Goal: Information Seeking & Learning: Learn about a topic

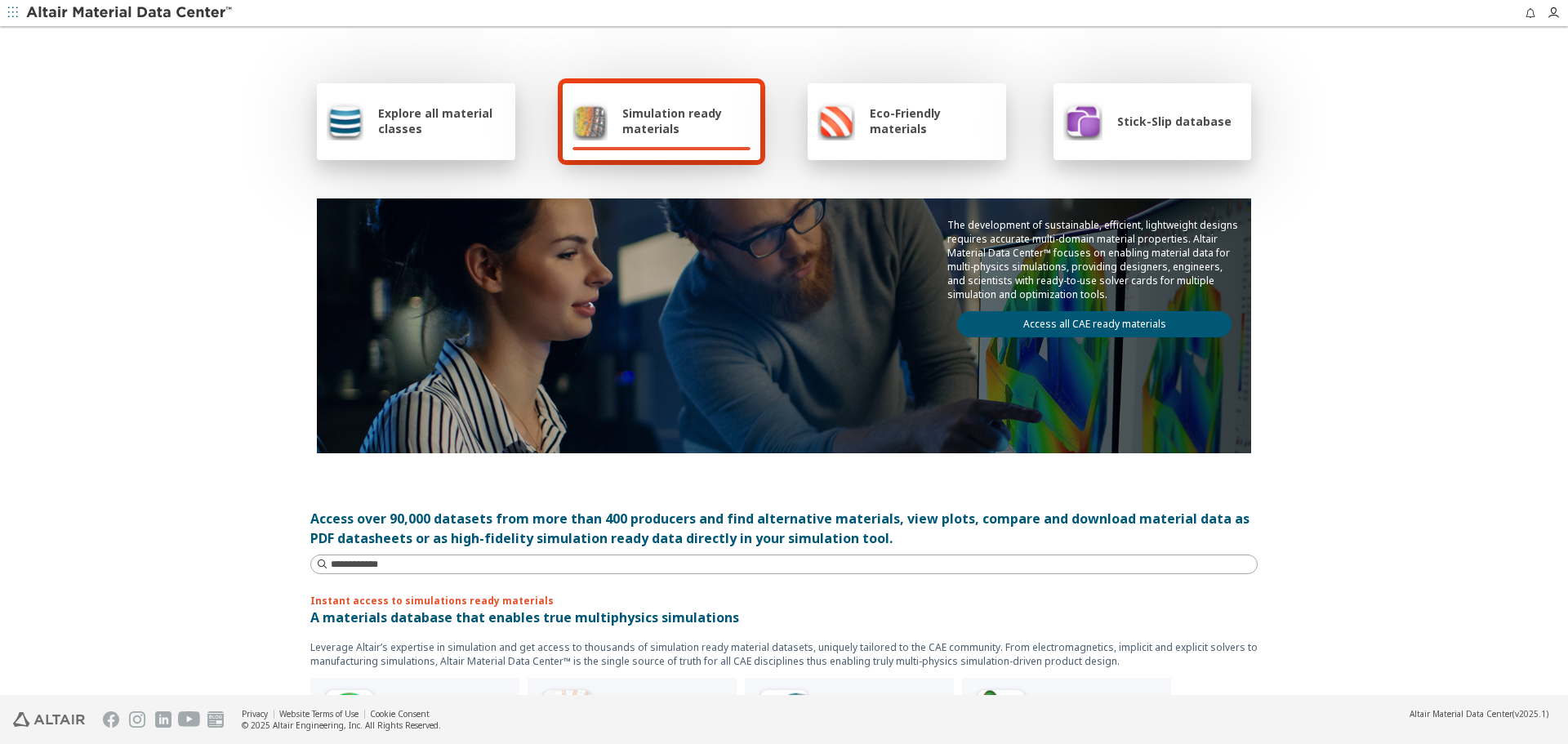
click at [406, 103] on div "Explore all material classes" at bounding box center [415, 121] width 178 height 40
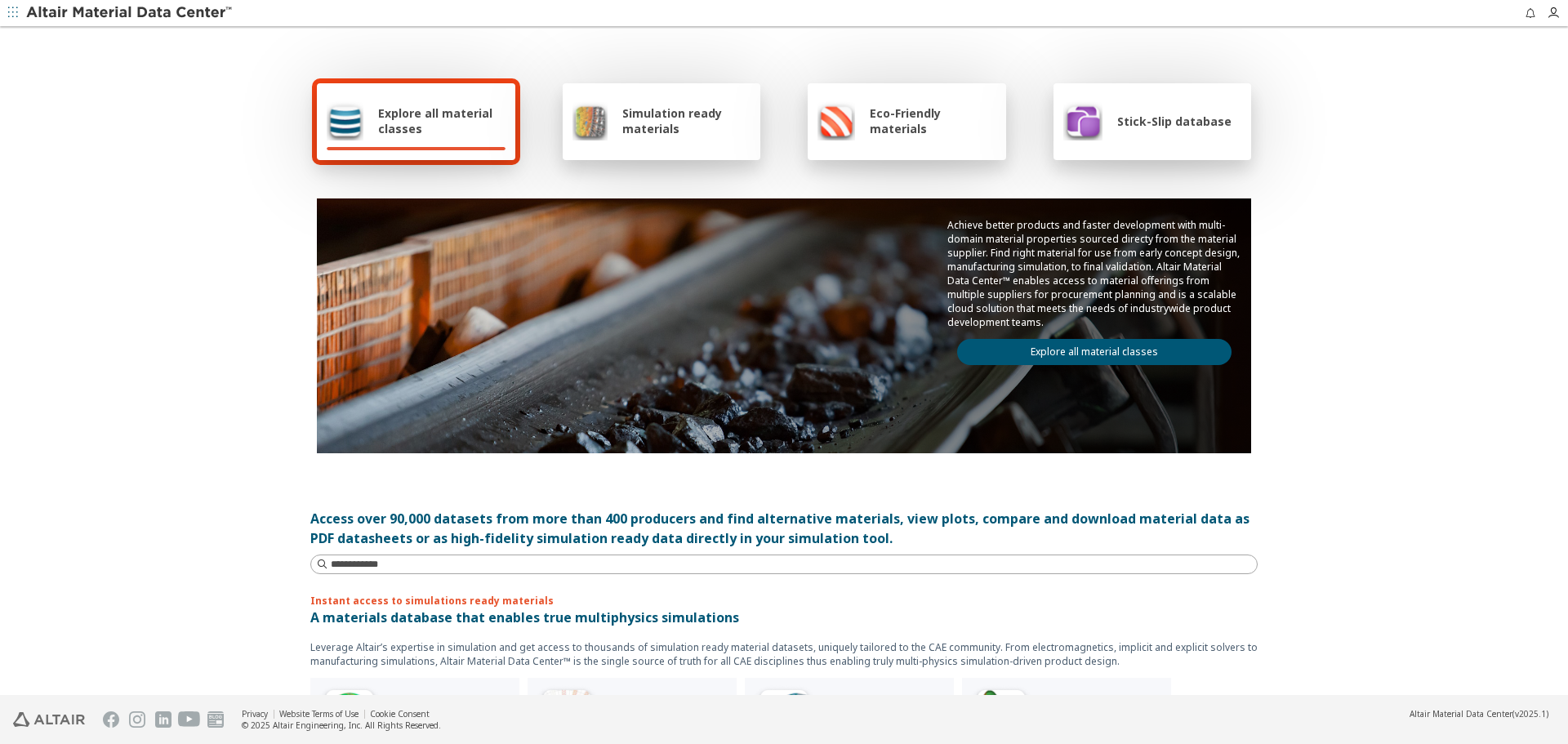
click at [1172, 347] on link "Explore all material classes" at bounding box center [1094, 352] width 275 height 26
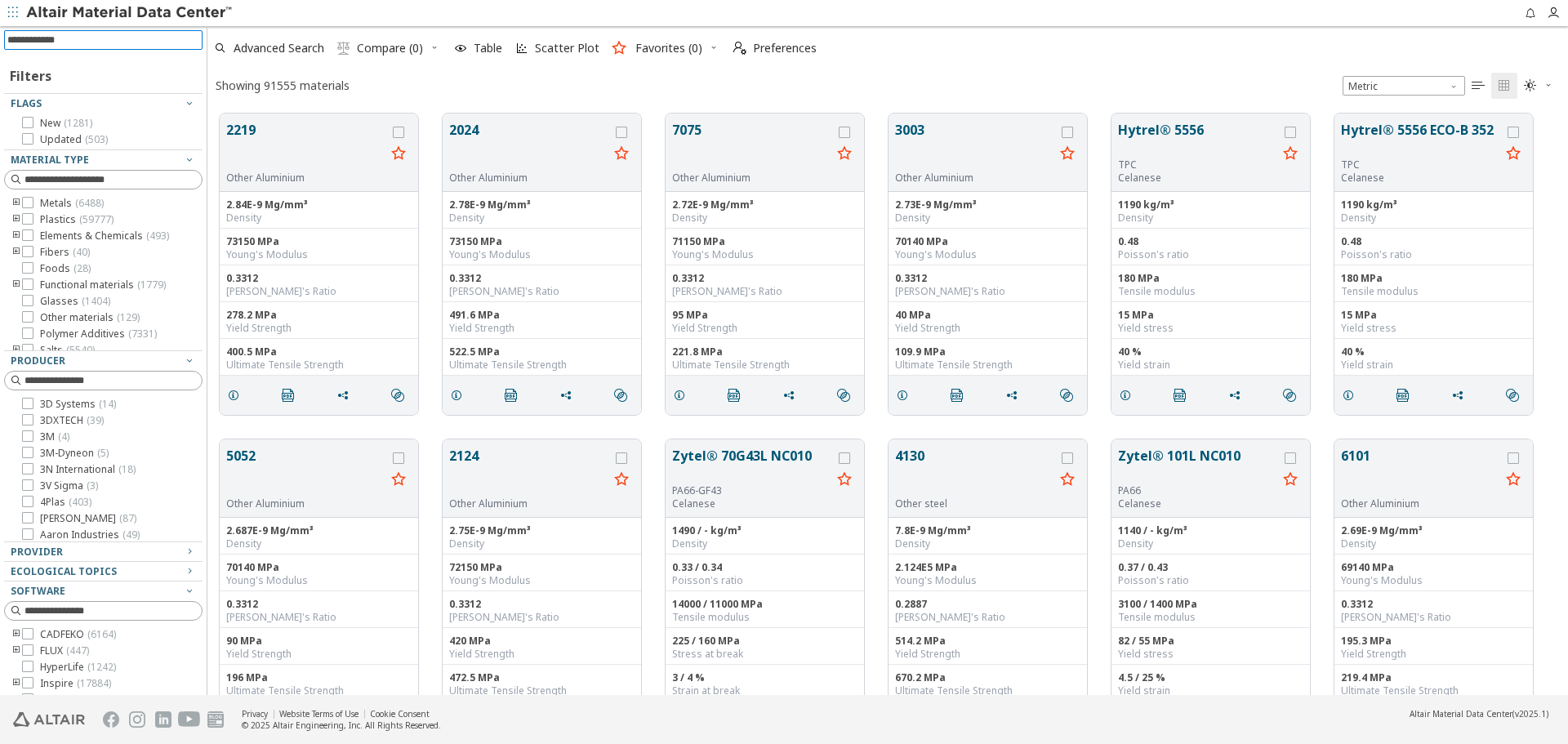
click at [155, 45] on input at bounding box center [105, 40] width 195 height 18
type input "**********"
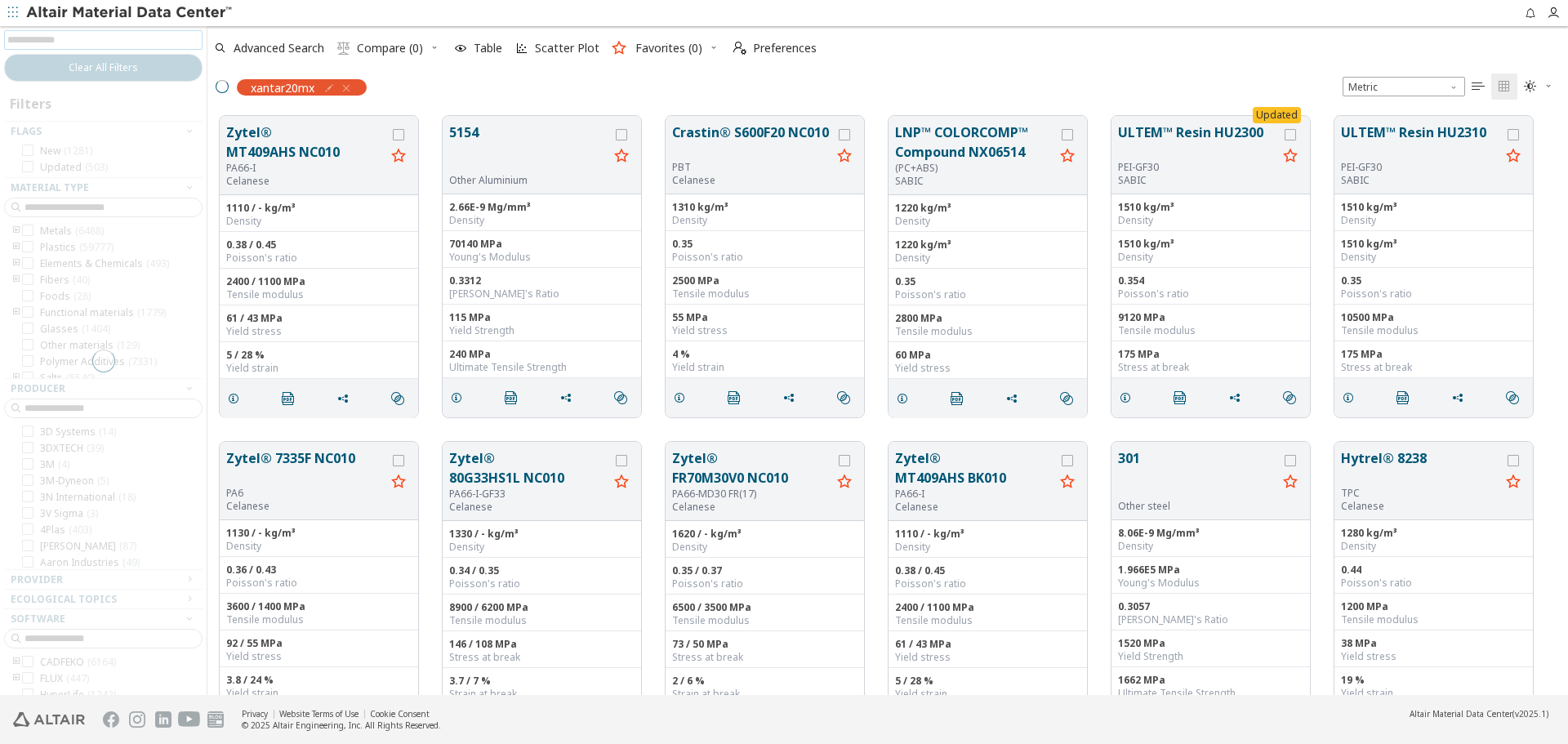
scroll to position [579, 1348]
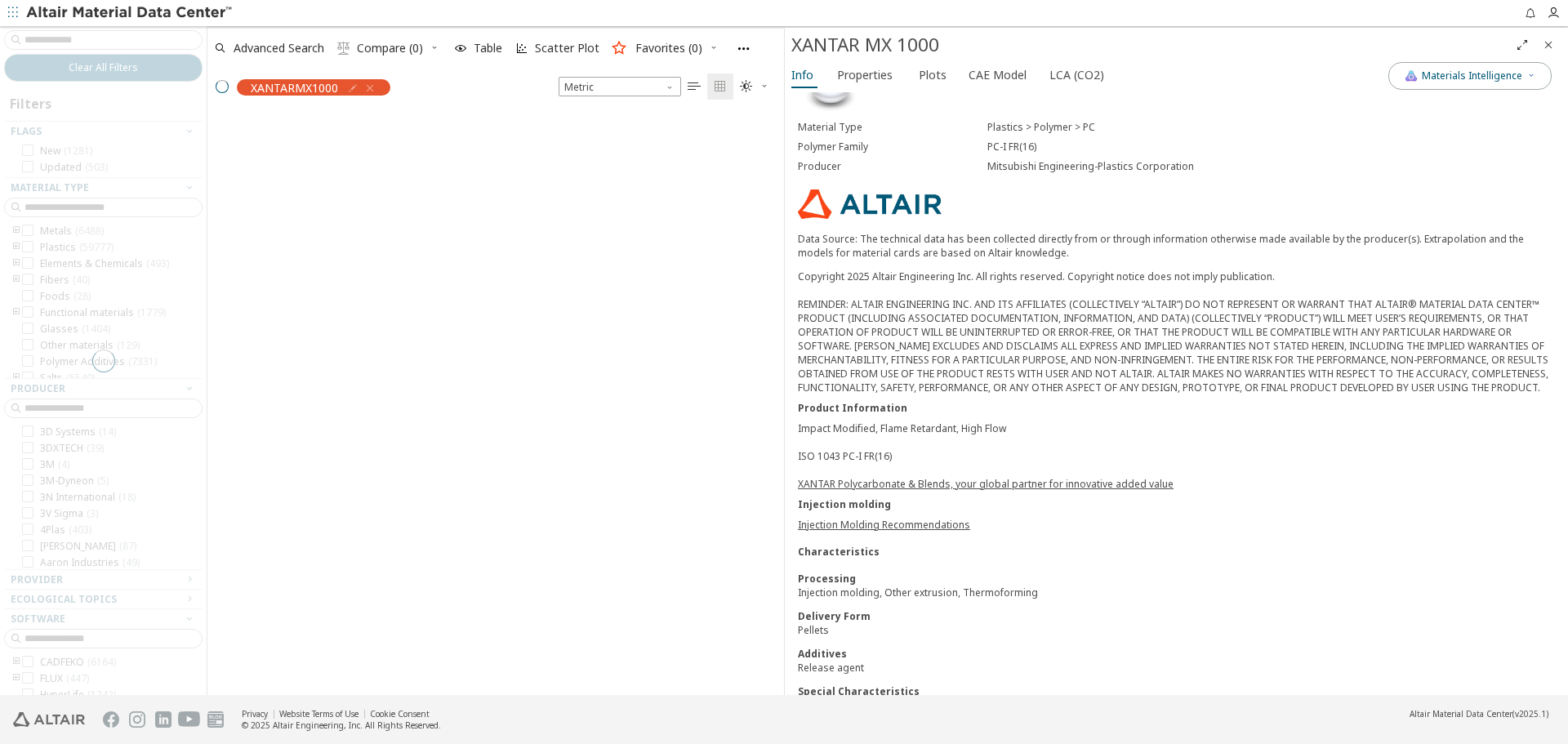
scroll to position [148, 0]
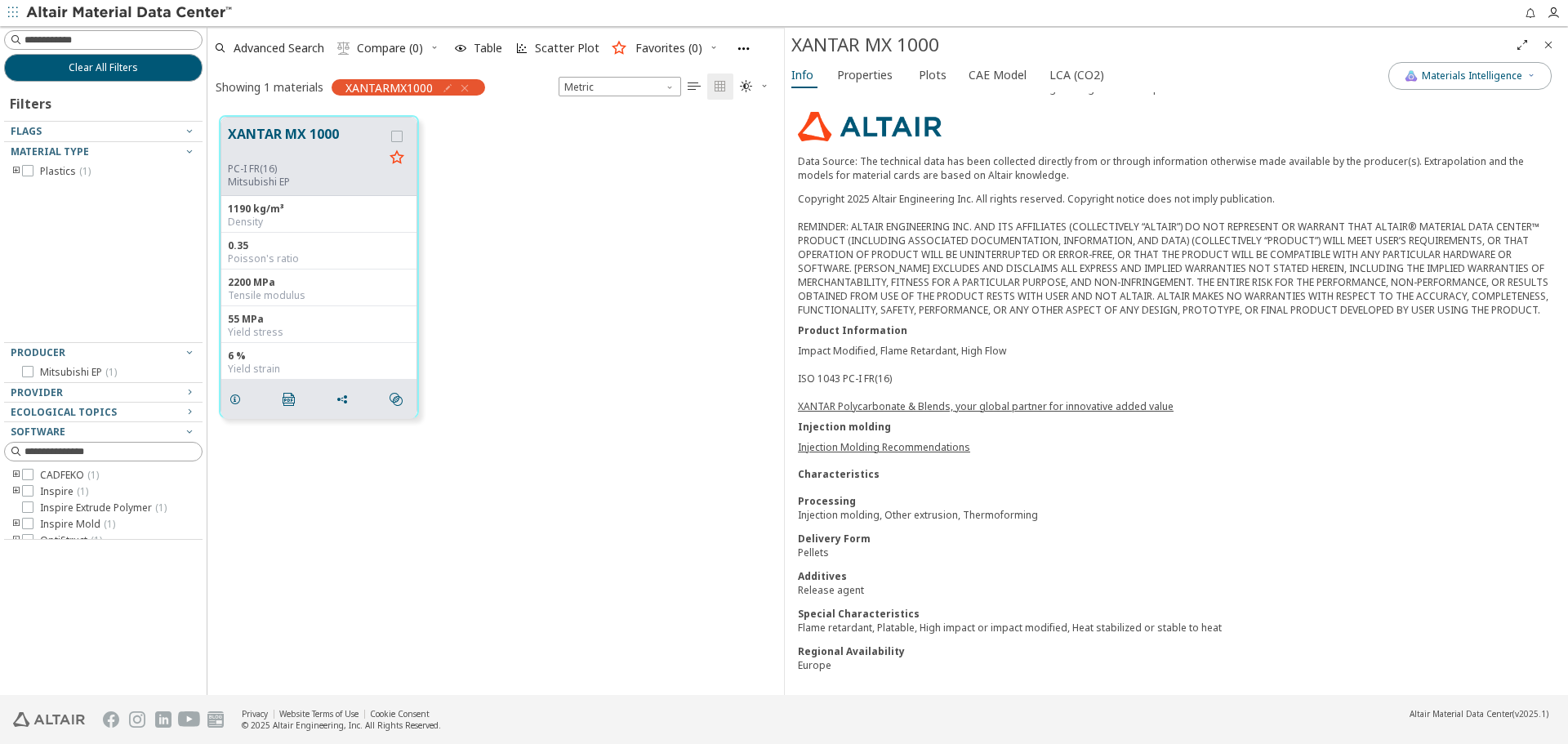
drag, startPoint x: 143, startPoint y: 75, endPoint x: 264, endPoint y: 3, distance: 140.8
click at [143, 75] on button "Clear All Filters" at bounding box center [103, 67] width 198 height 27
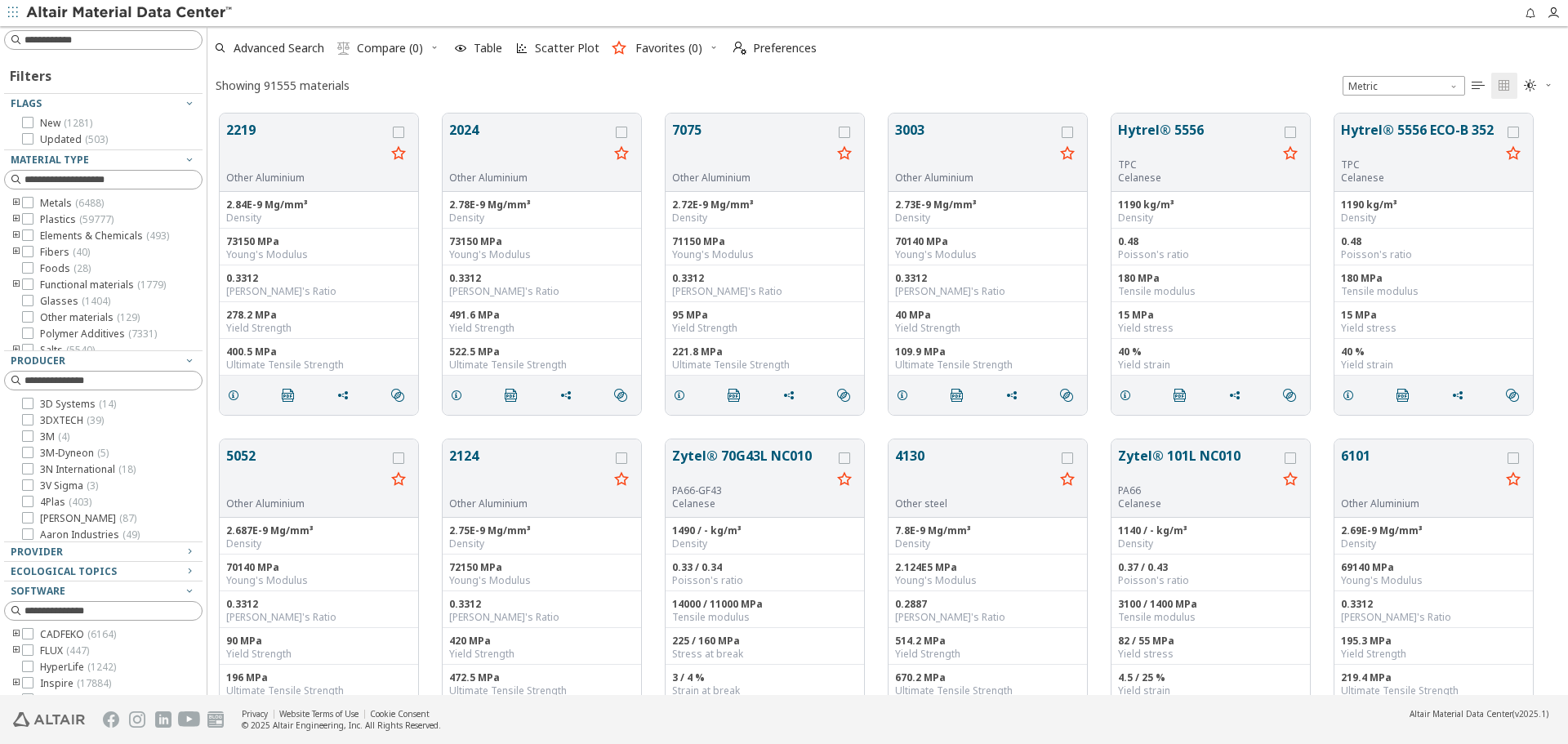
scroll to position [582, 1348]
click at [140, 40] on input at bounding box center [105, 40] width 195 height 18
type input "*"
click at [144, 179] on input at bounding box center [113, 179] width 177 height 16
type input "***"
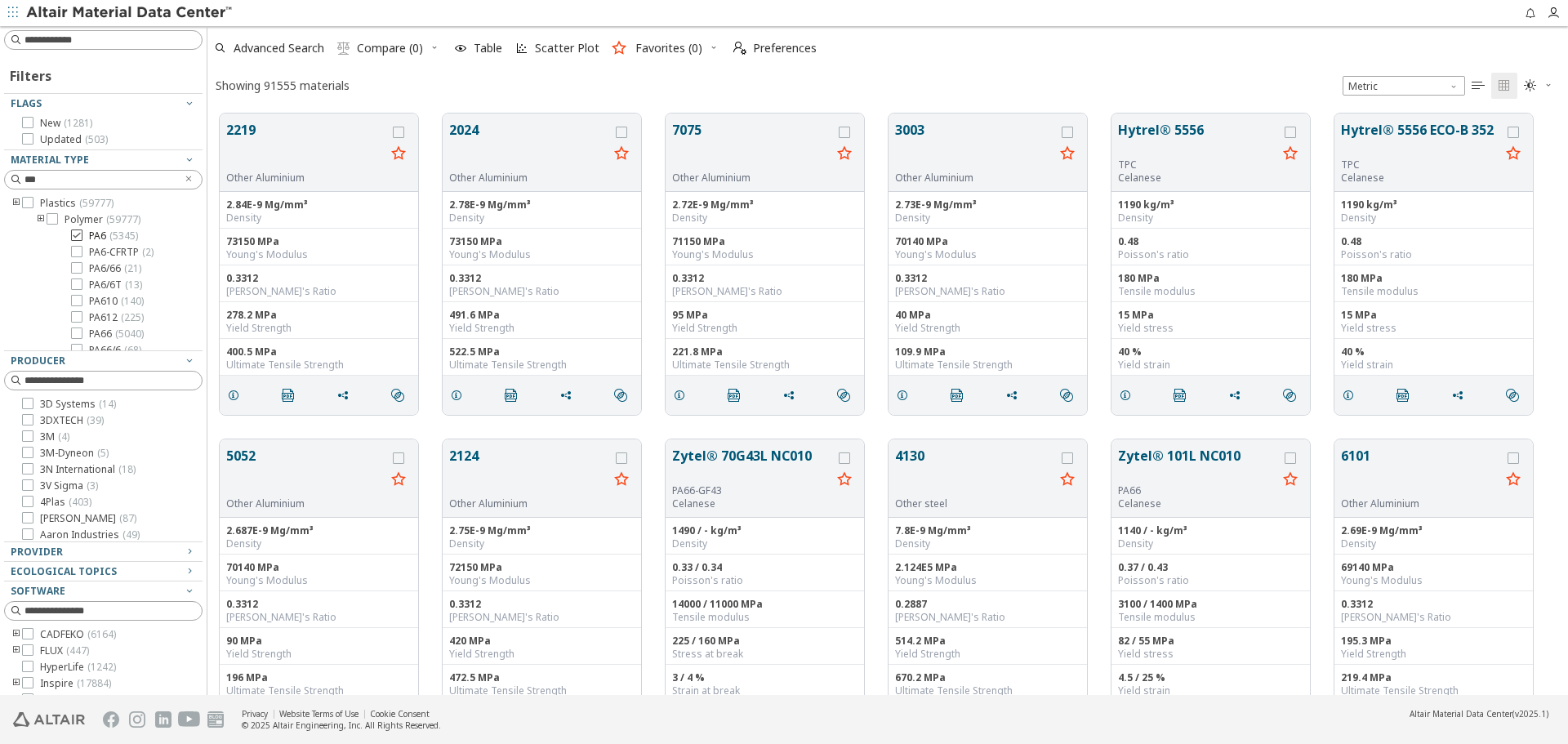
click at [120, 240] on span "( 5345 )" at bounding box center [124, 235] width 28 height 14
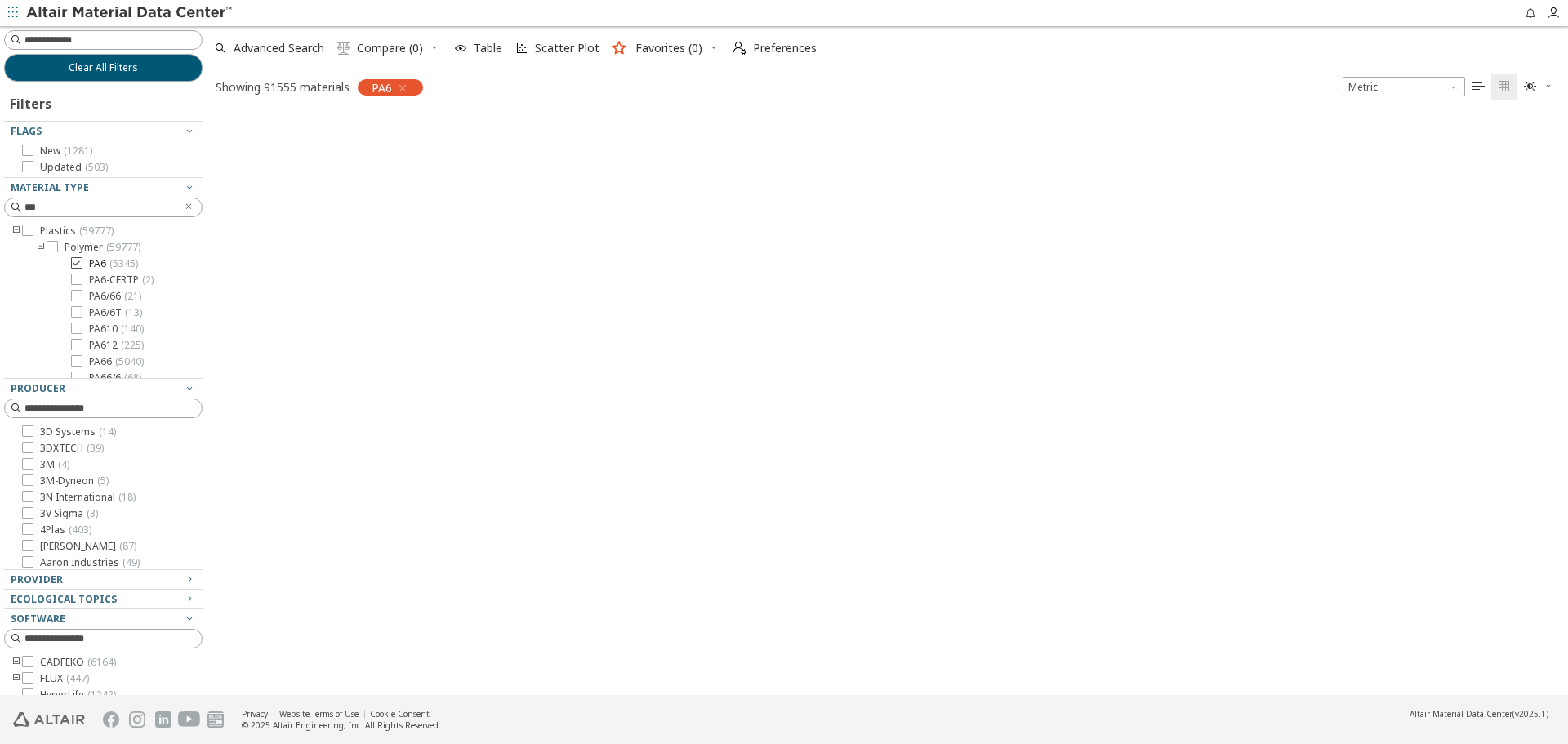
scroll to position [579, 1348]
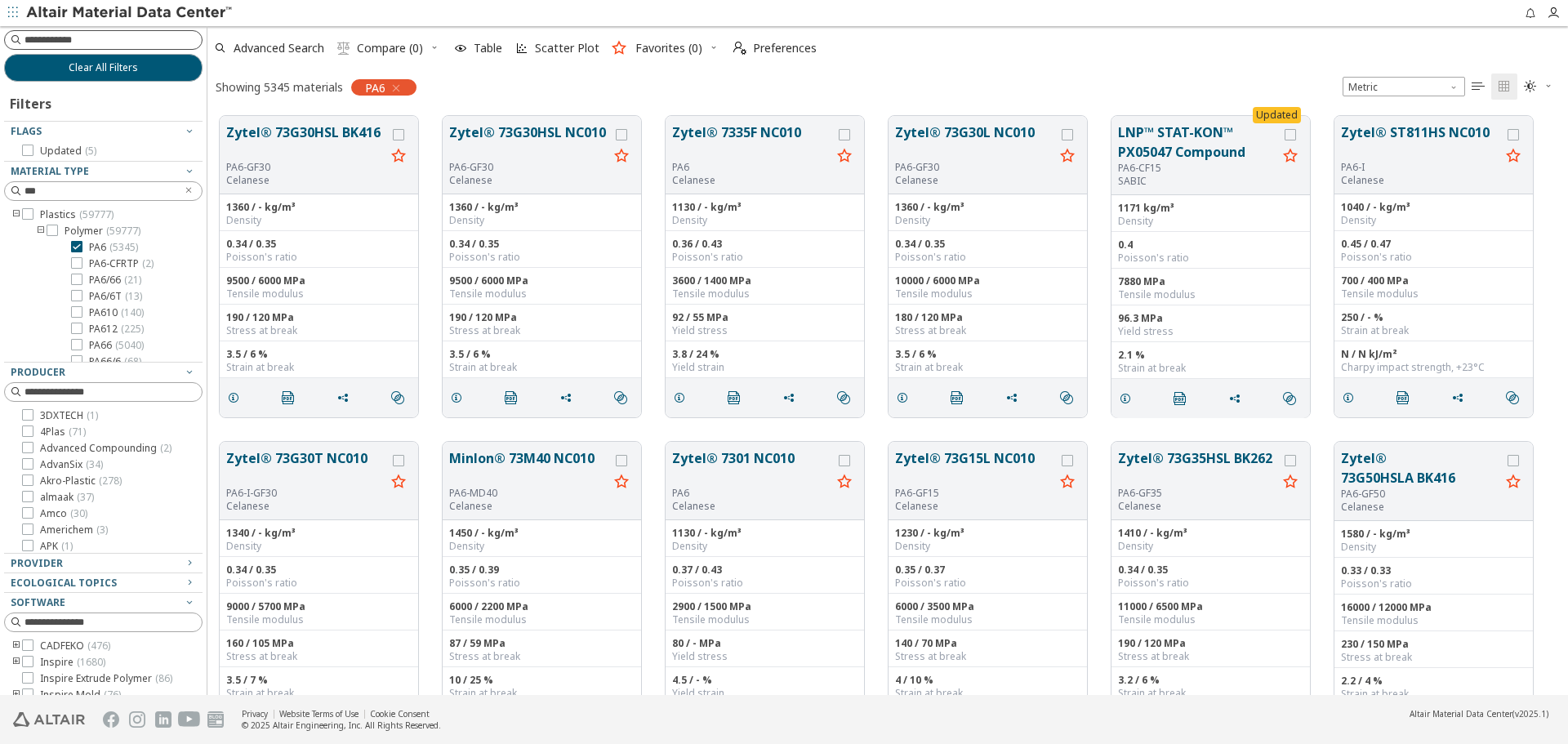
click at [100, 44] on input at bounding box center [113, 40] width 177 height 16
type input "****"
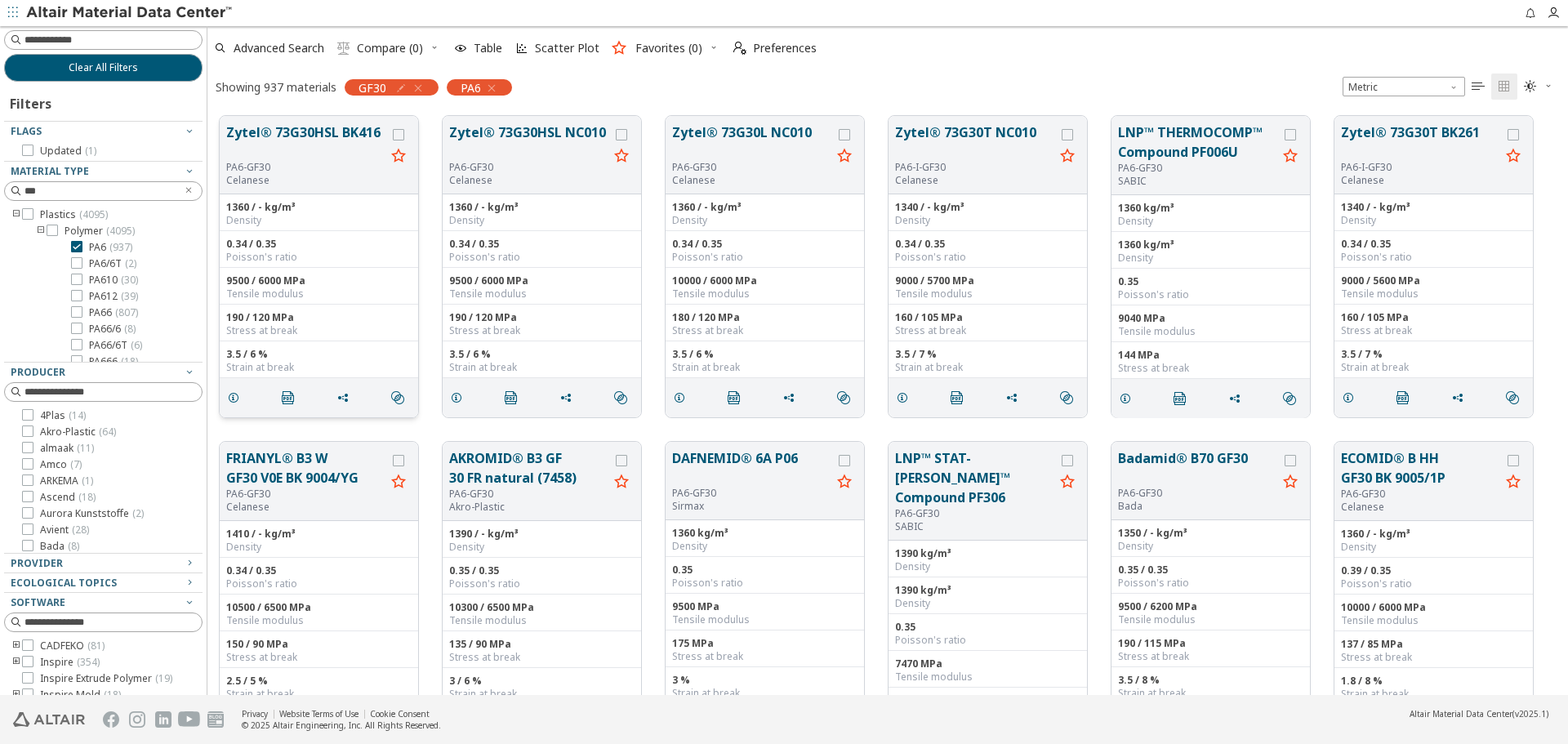
click at [294, 140] on button "Zytel® 73G30HSL BK416" at bounding box center [306, 142] width 160 height 39
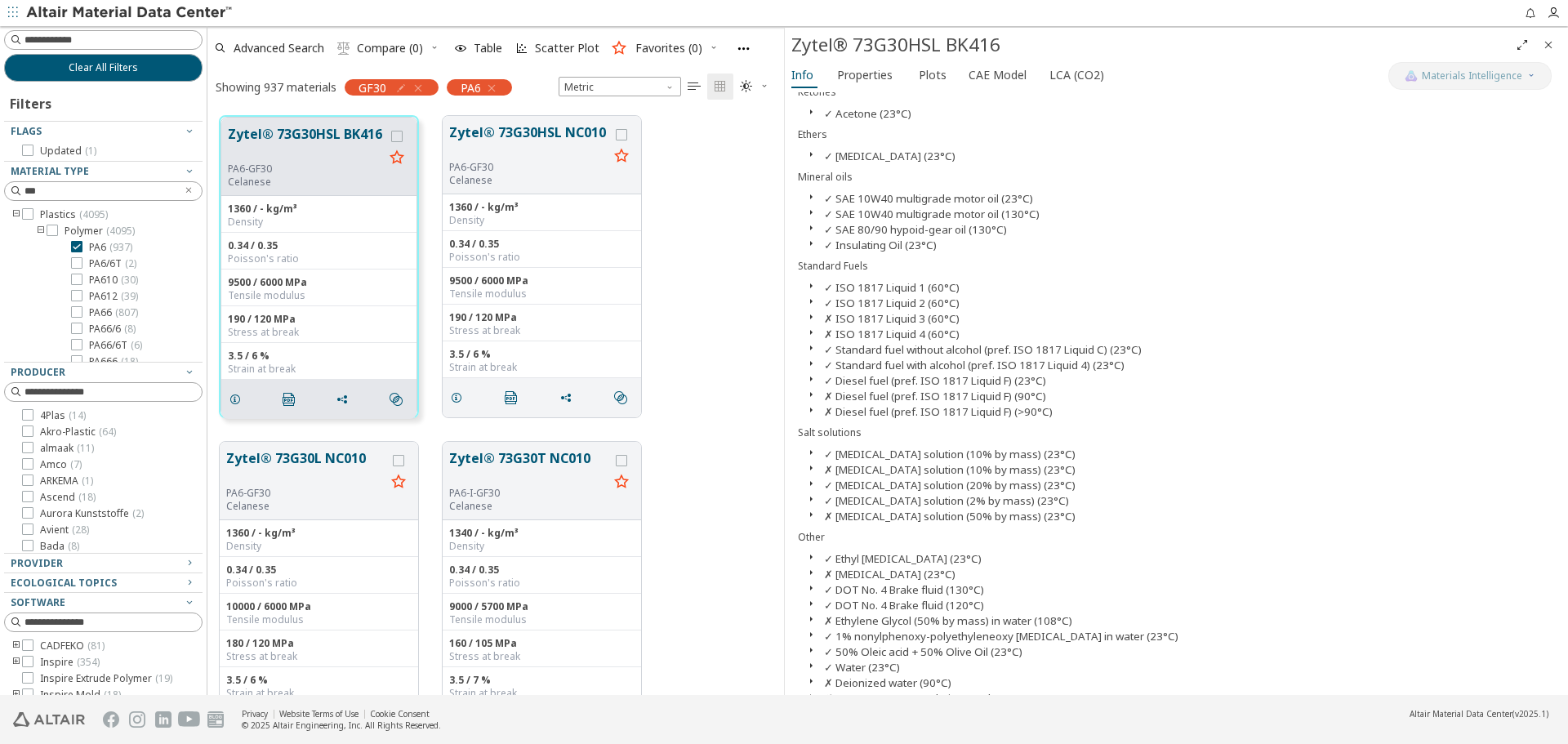
scroll to position [1242, 0]
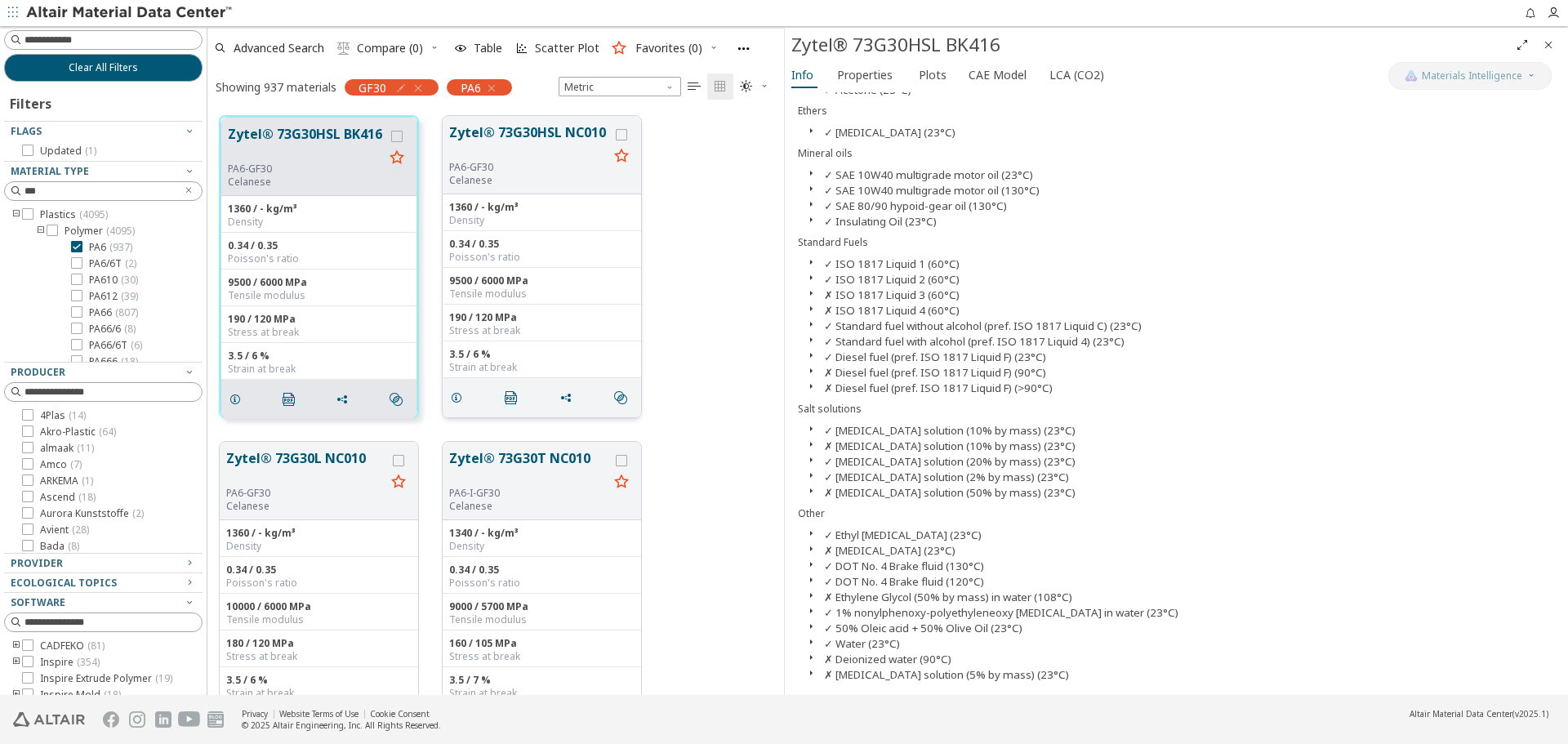
click at [512, 148] on button "Zytel® 73G30HSL NC010" at bounding box center [529, 142] width 160 height 39
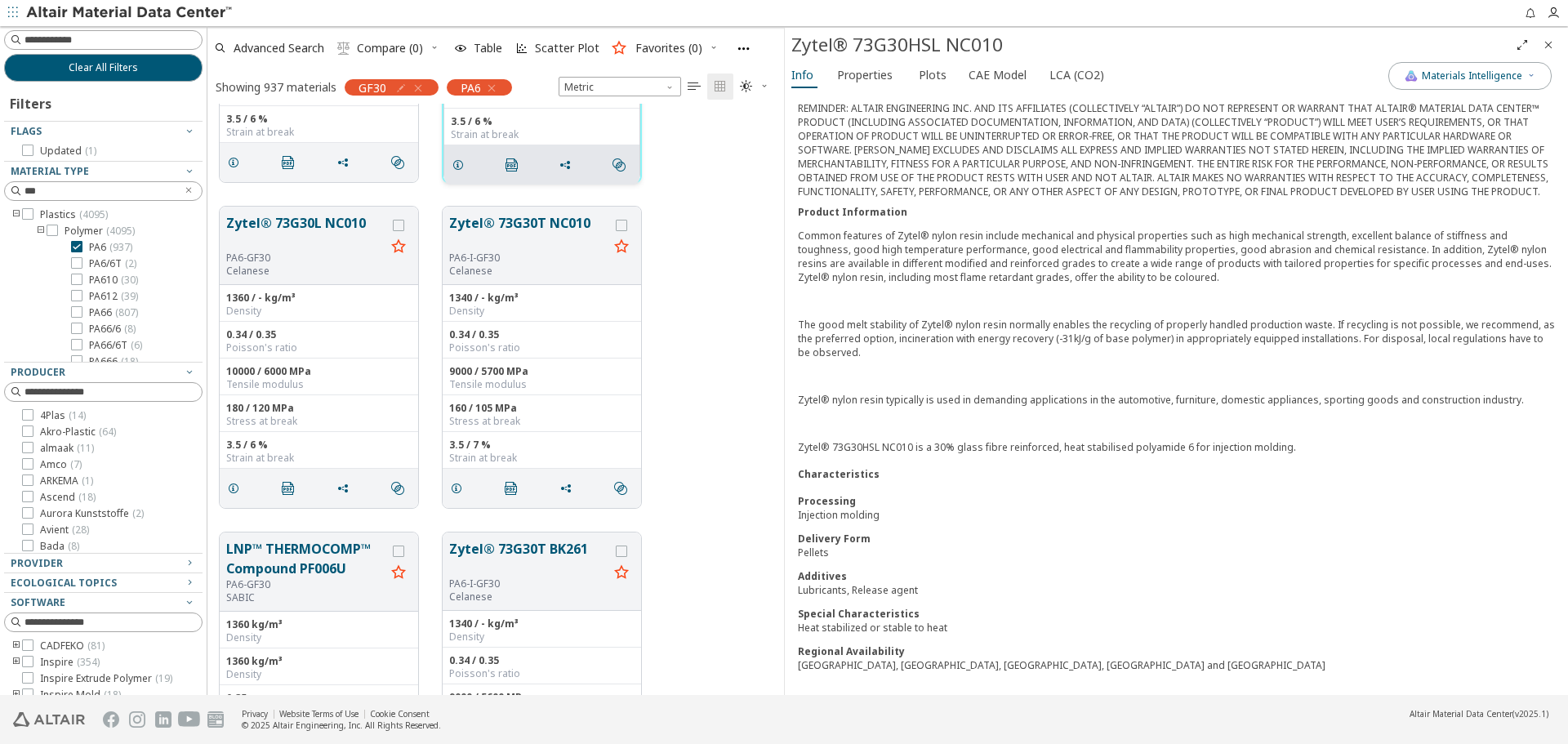
scroll to position [245, 0]
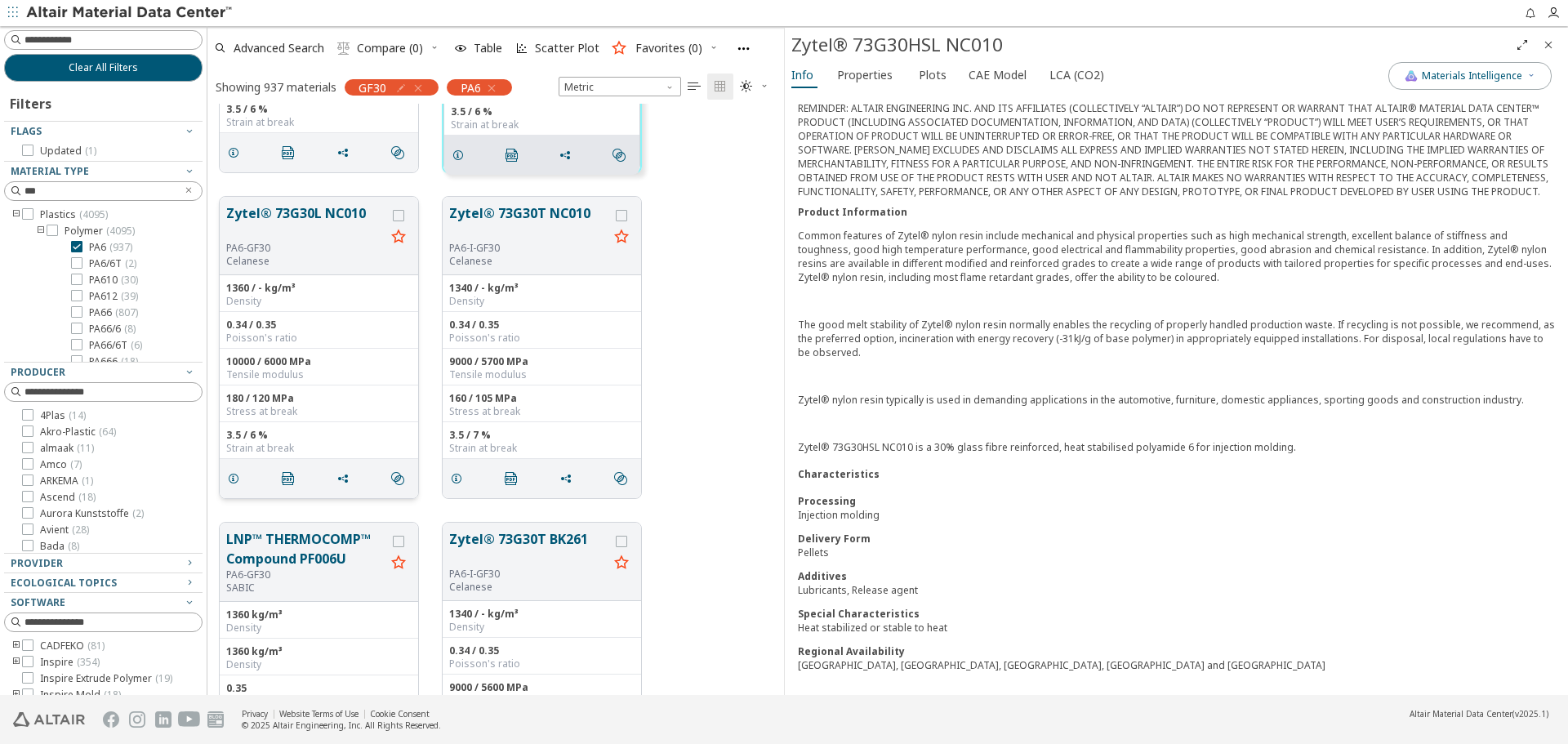
click at [288, 215] on button "Zytel® 73G30L NC010" at bounding box center [306, 222] width 160 height 39
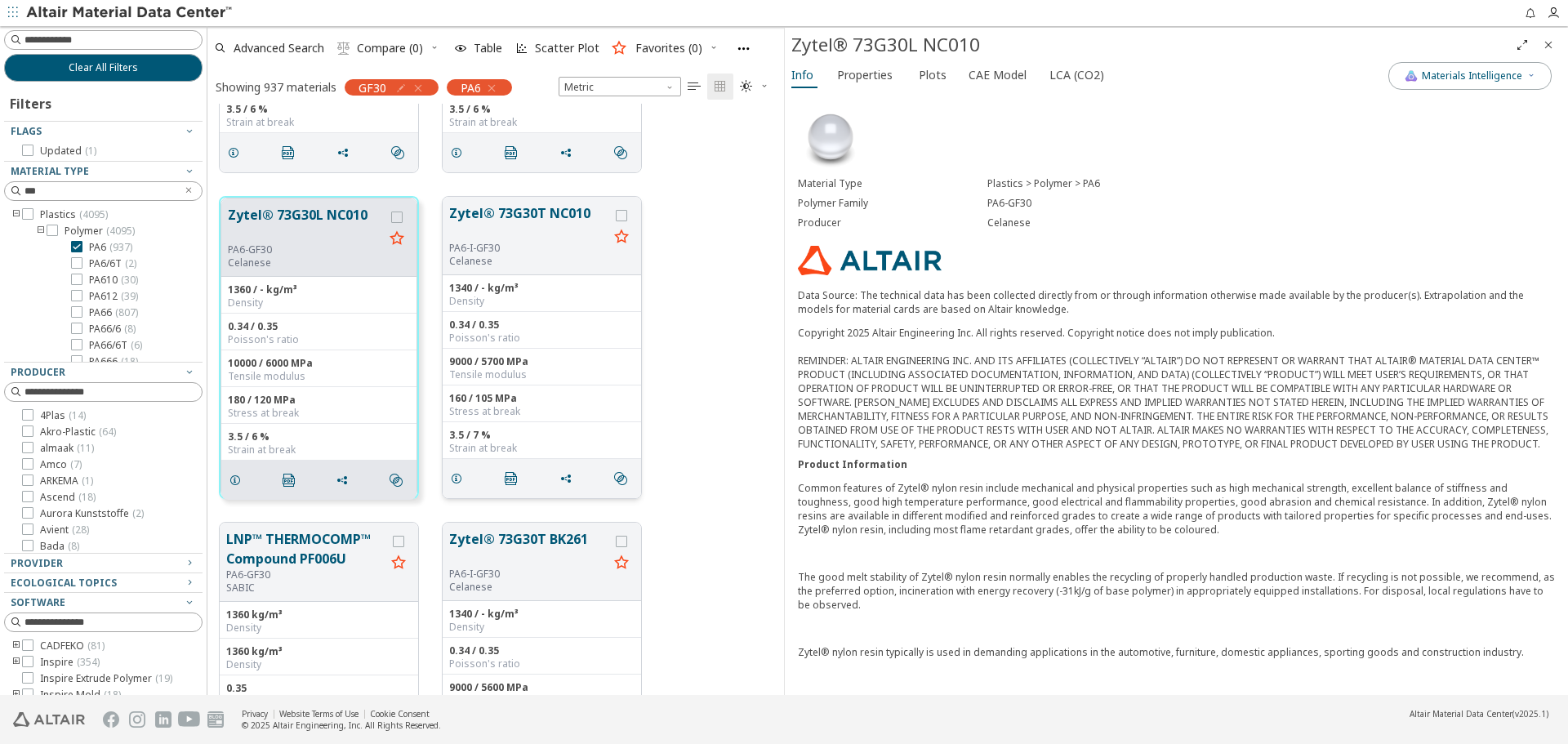
click at [471, 203] on button "Zytel® 73G30T NC010" at bounding box center [529, 222] width 160 height 39
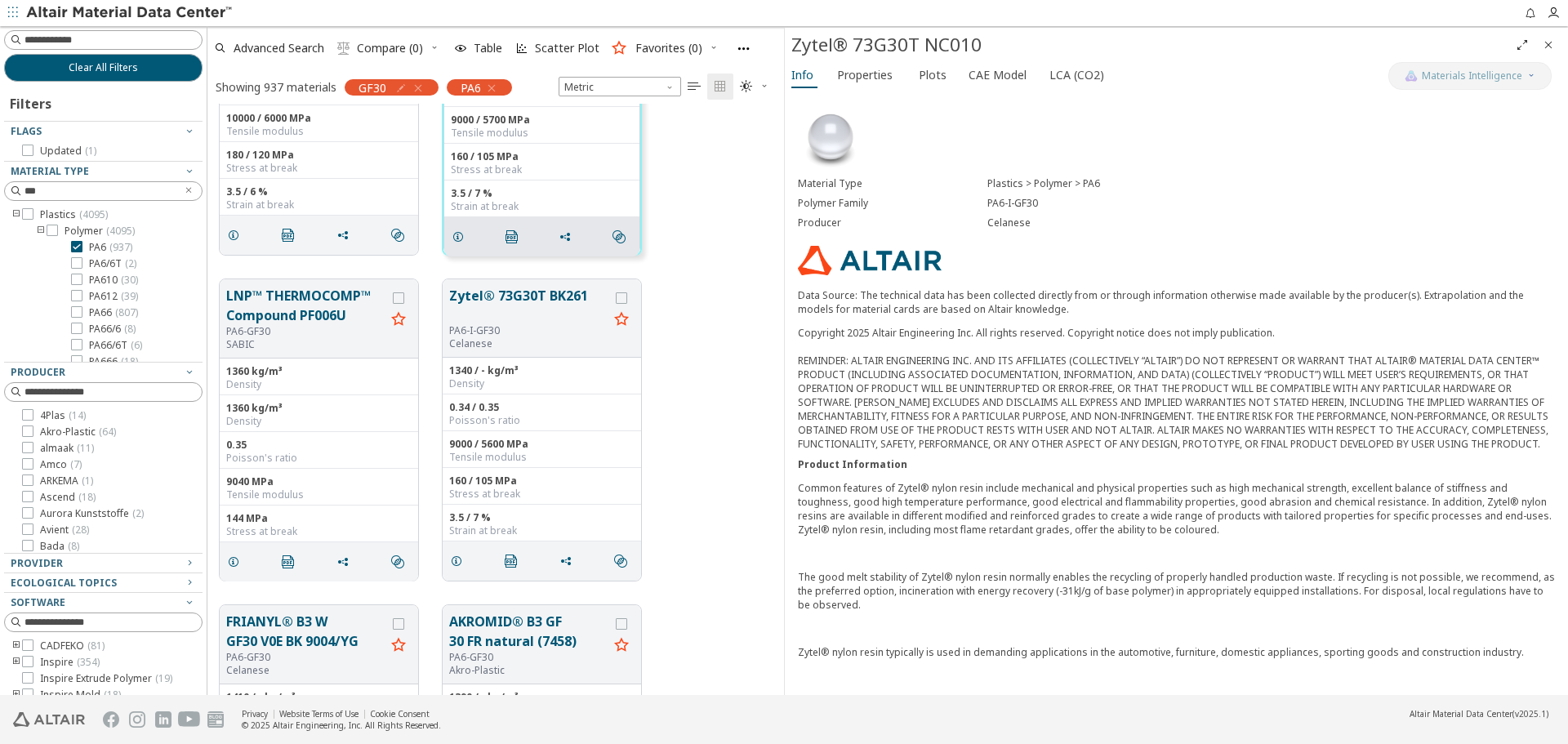
scroll to position [266, 0]
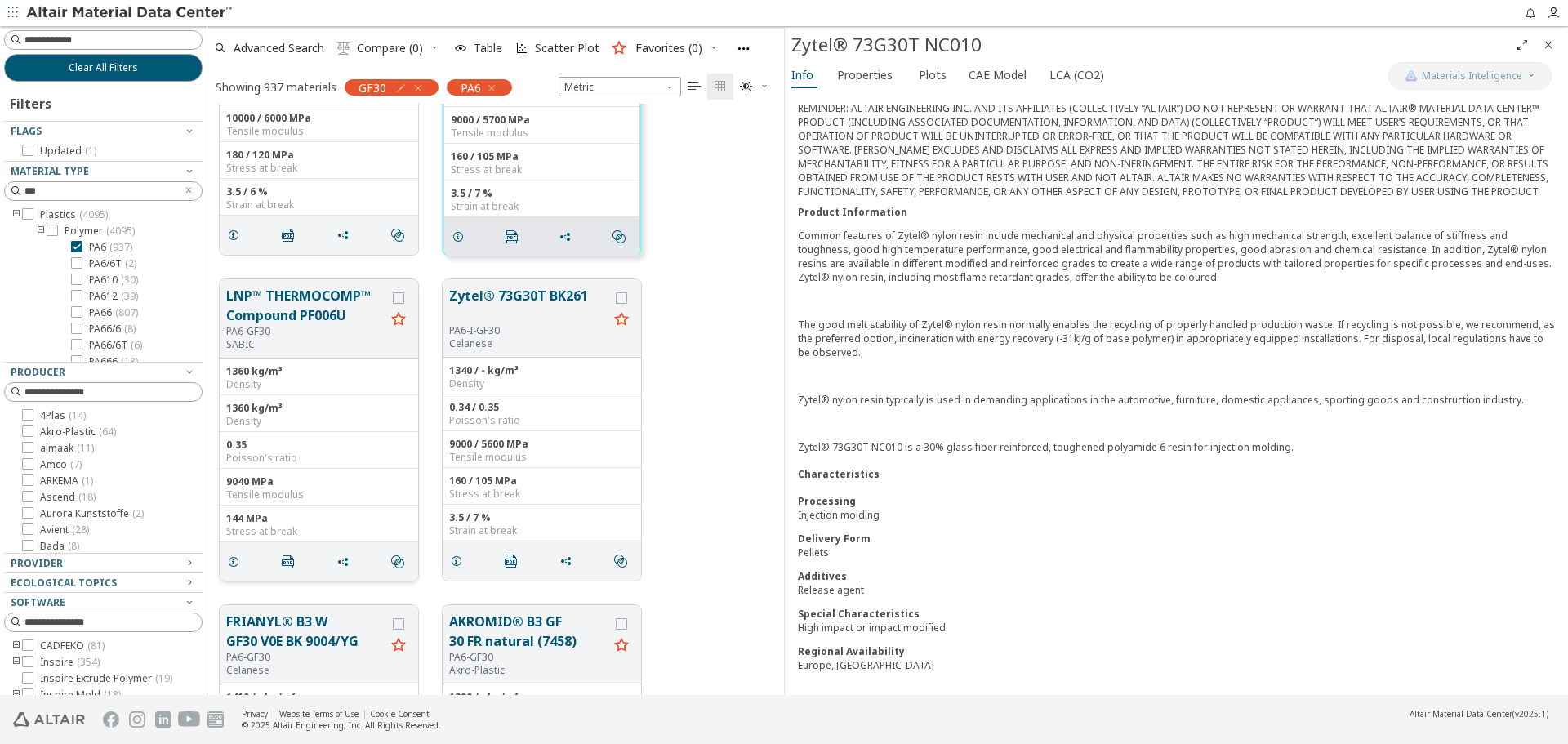
click at [330, 307] on button "LNP™ THERMOCOMP™ Compound PF006U" at bounding box center [306, 306] width 160 height 40
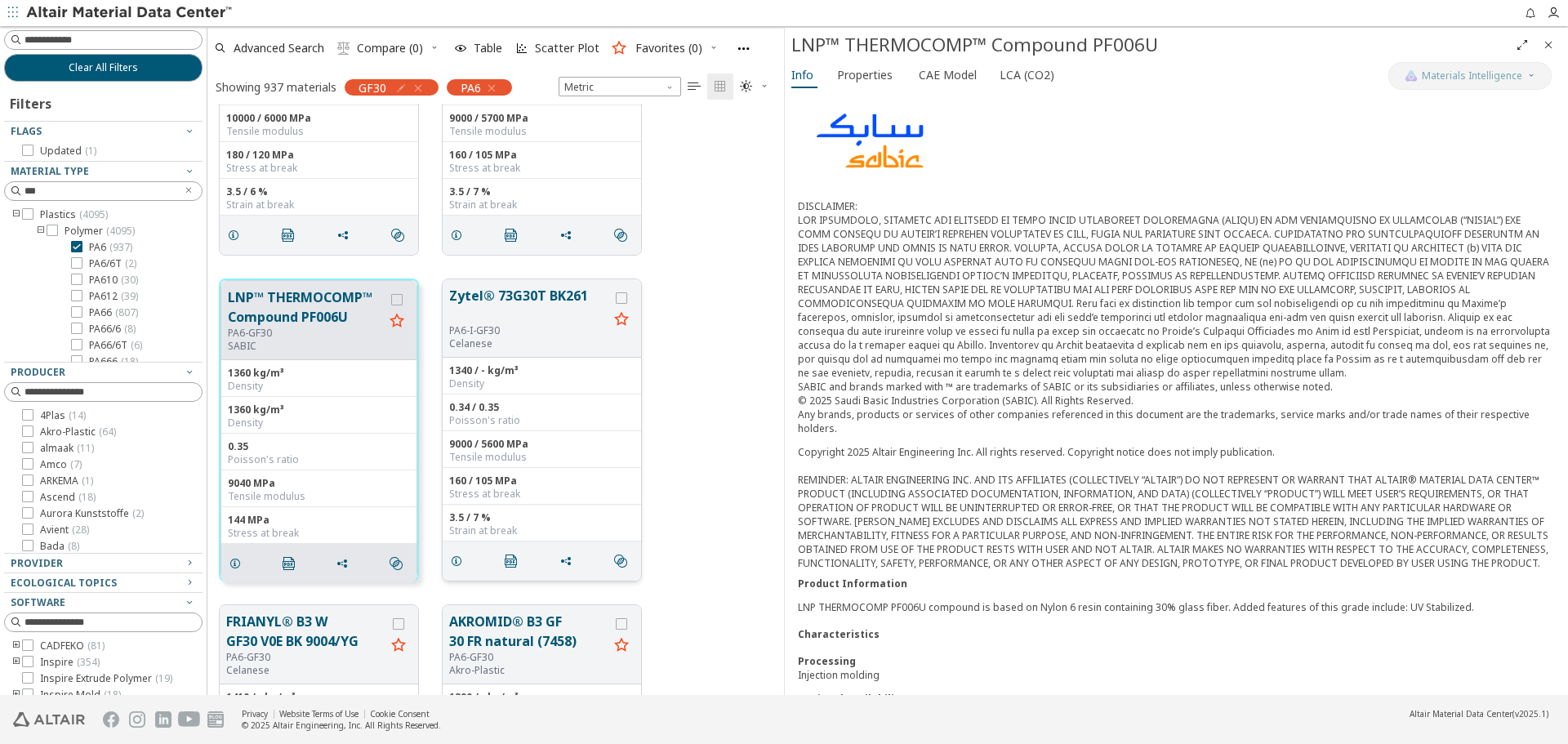
scroll to position [212, 0]
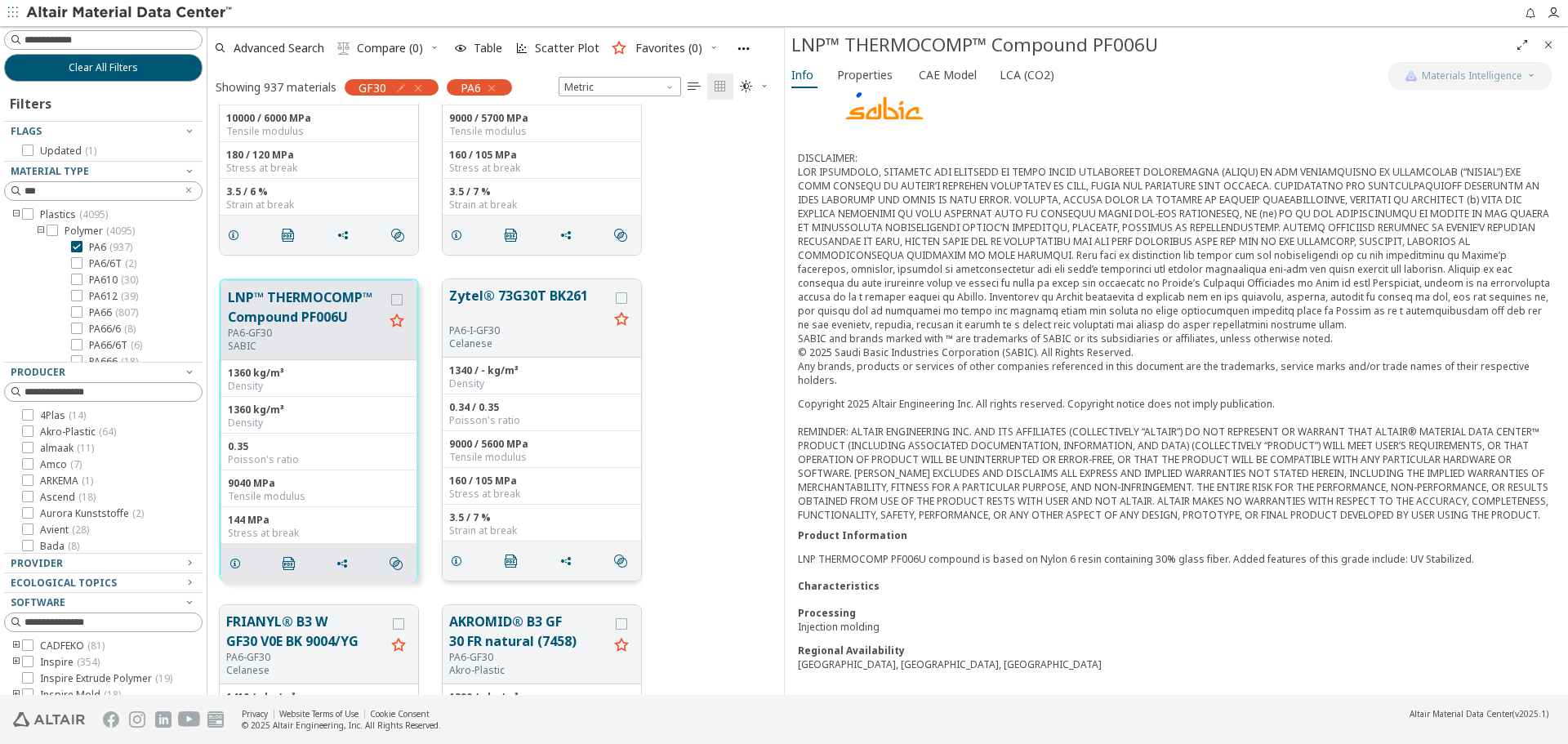
click at [514, 295] on button "Zytel® 73G30T BK261" at bounding box center [529, 305] width 160 height 39
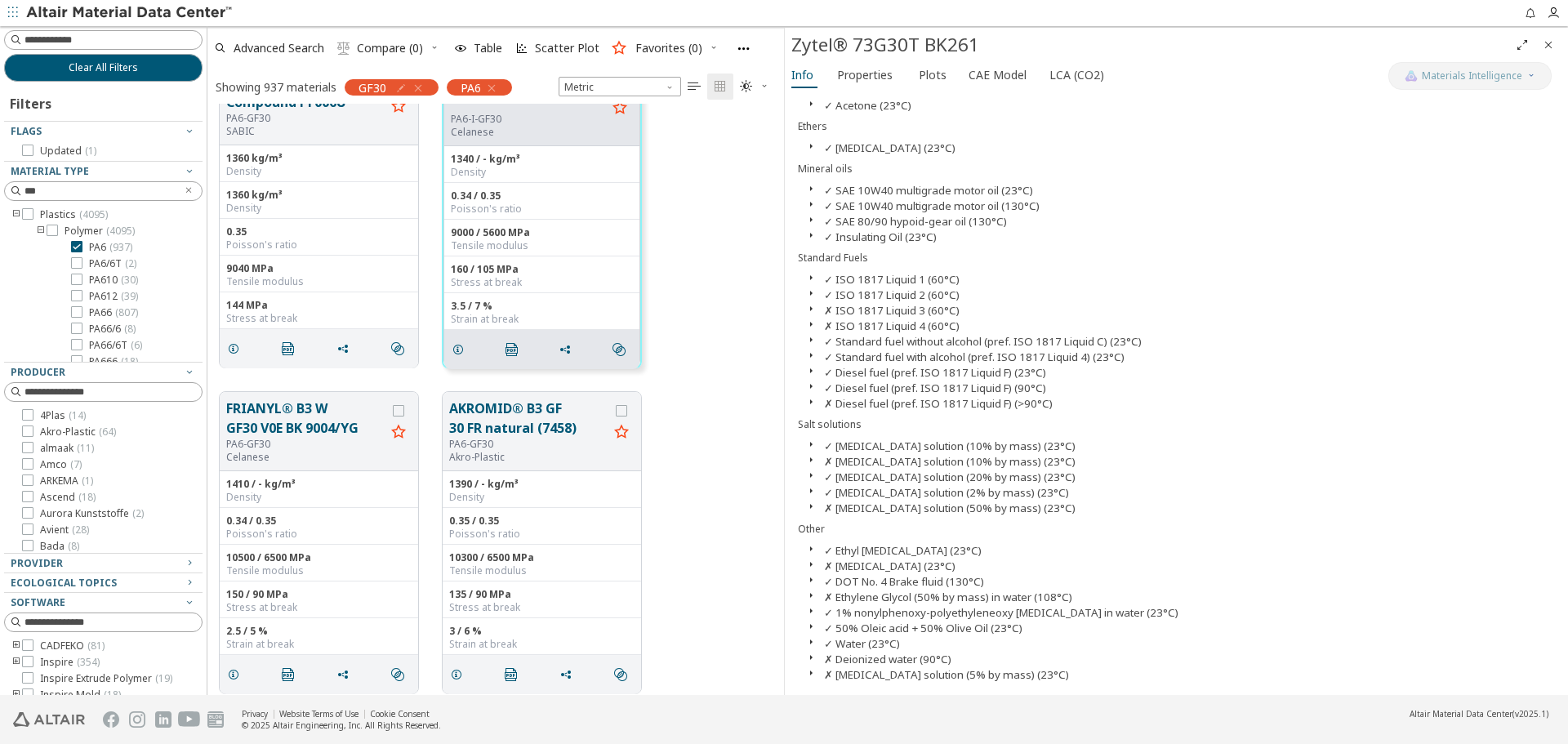
scroll to position [734, 0]
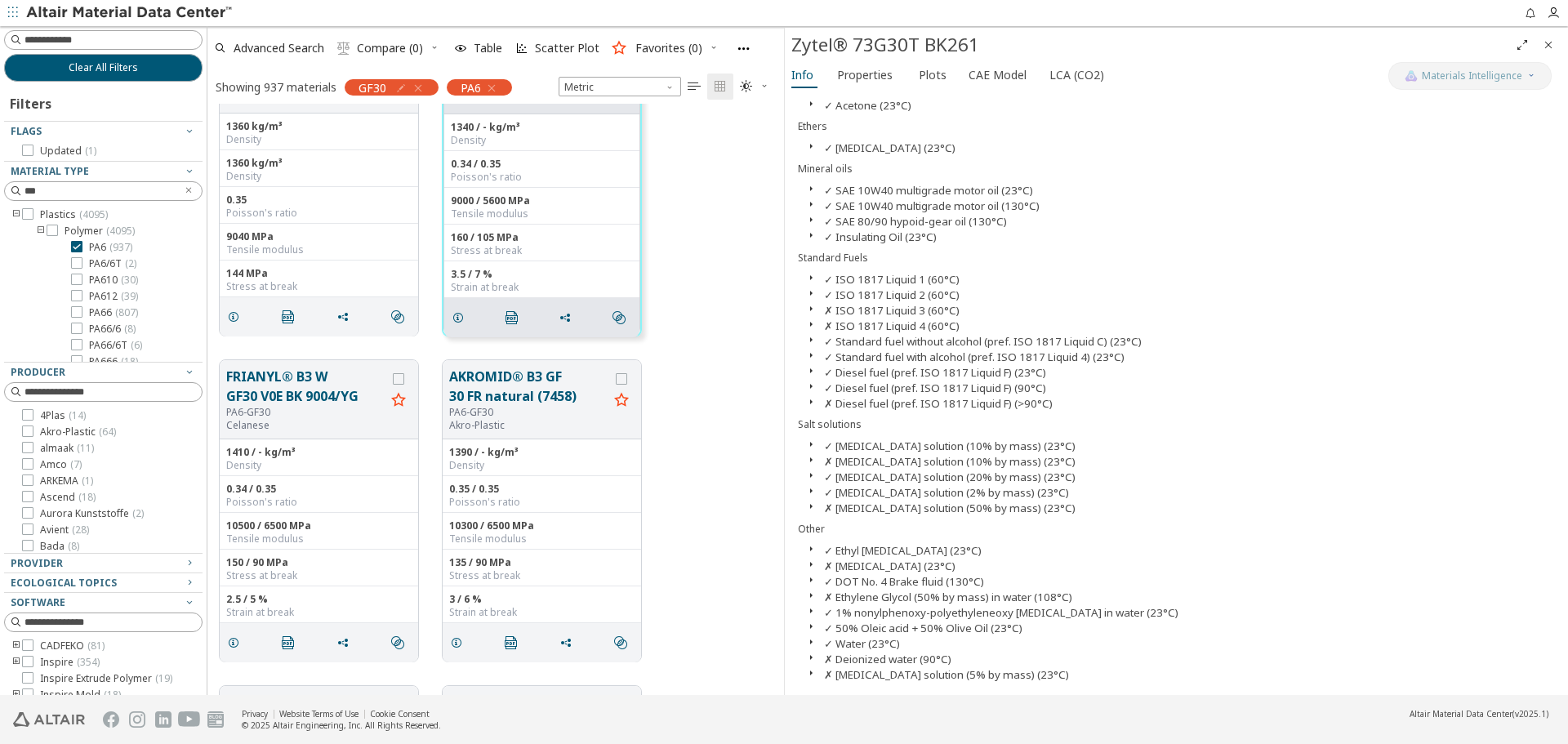
click at [809, 509] on icon "button" at bounding box center [811, 507] width 13 height 13
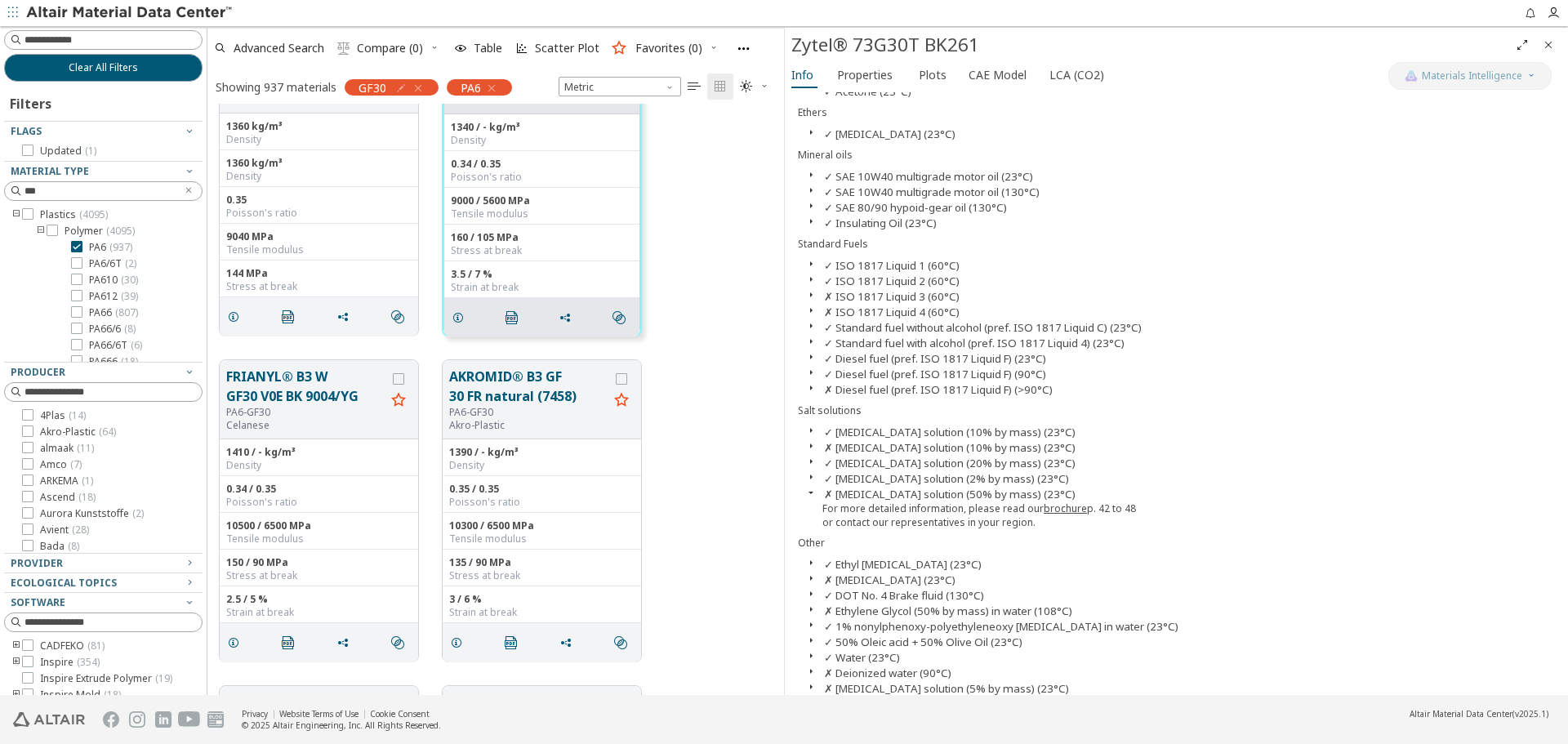
click at [809, 499] on icon "button" at bounding box center [811, 493] width 13 height 13
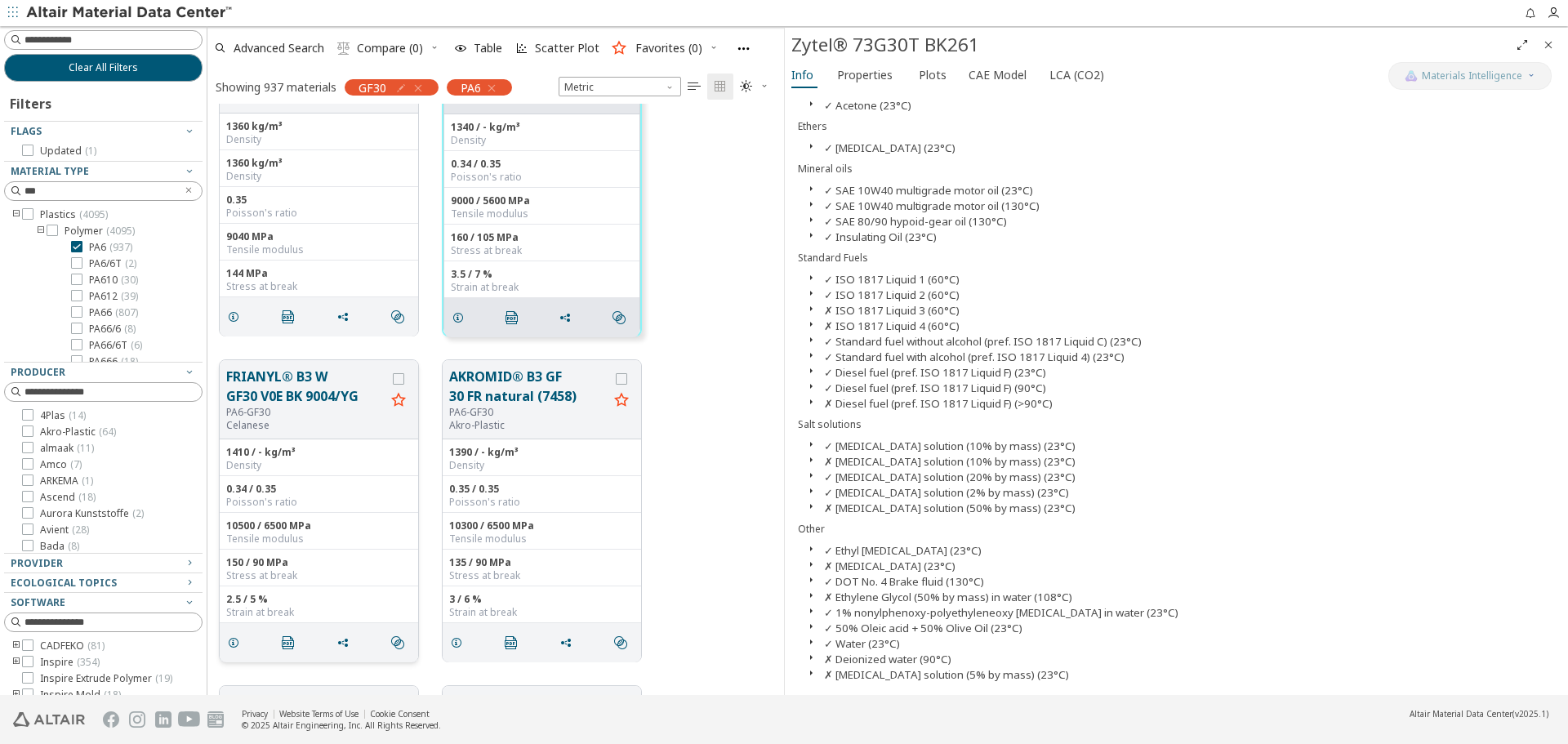
click at [272, 380] on button "FRIANYL® B3 W GF30 V0E BK 9004/YG" at bounding box center [306, 386] width 160 height 40
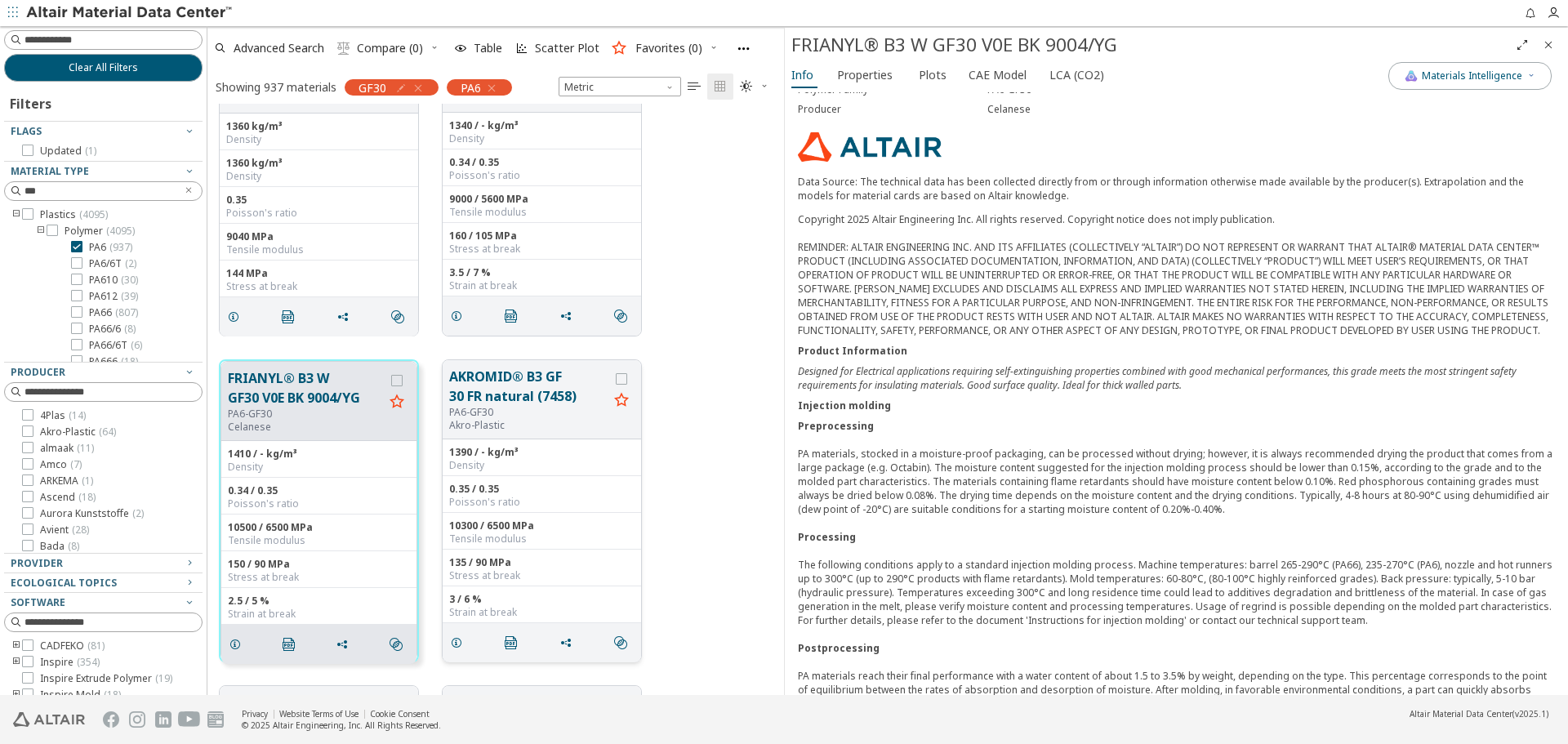
scroll to position [99, 0]
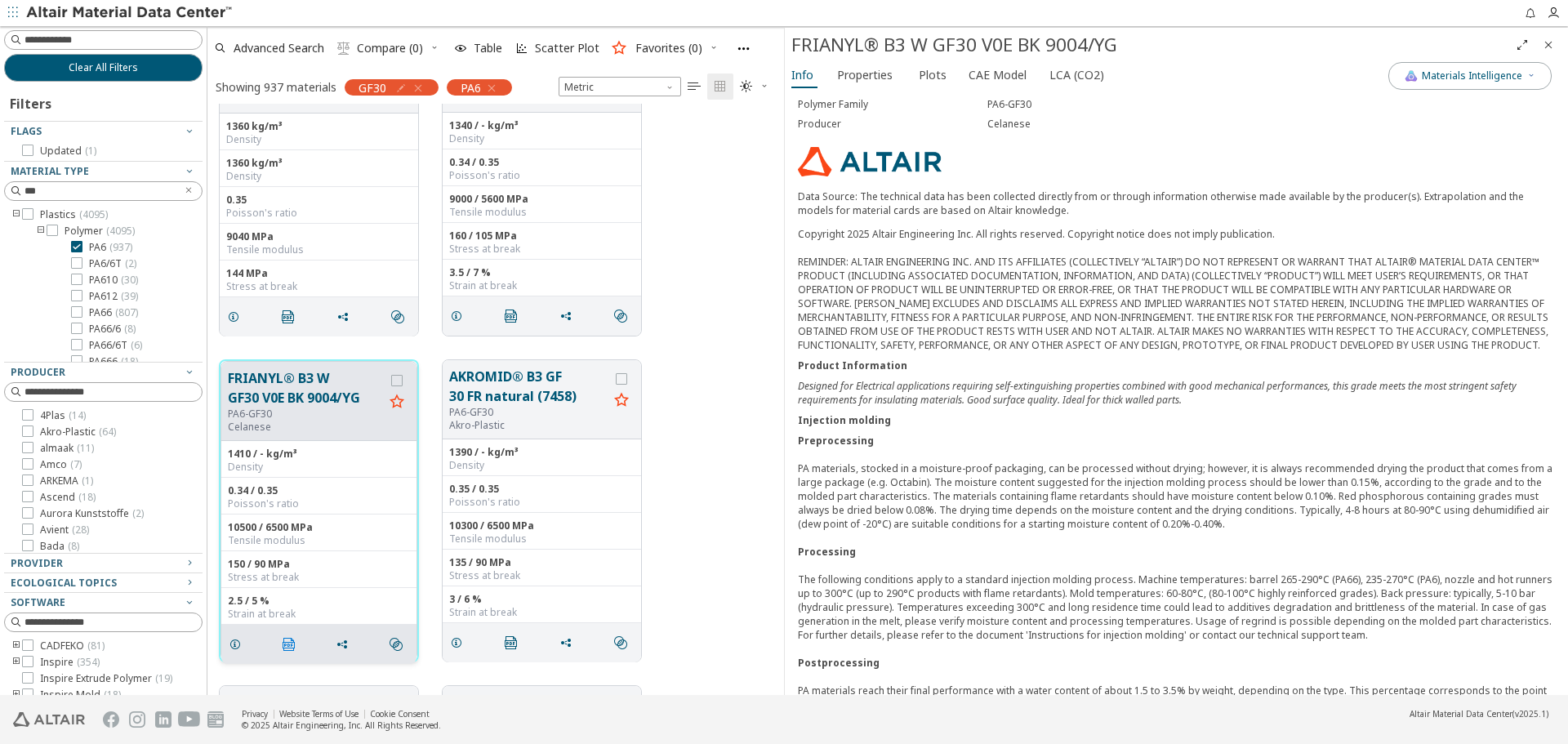
click at [282, 649] on icon "" at bounding box center [289, 645] width 13 height 13
